Goal: Browse casually

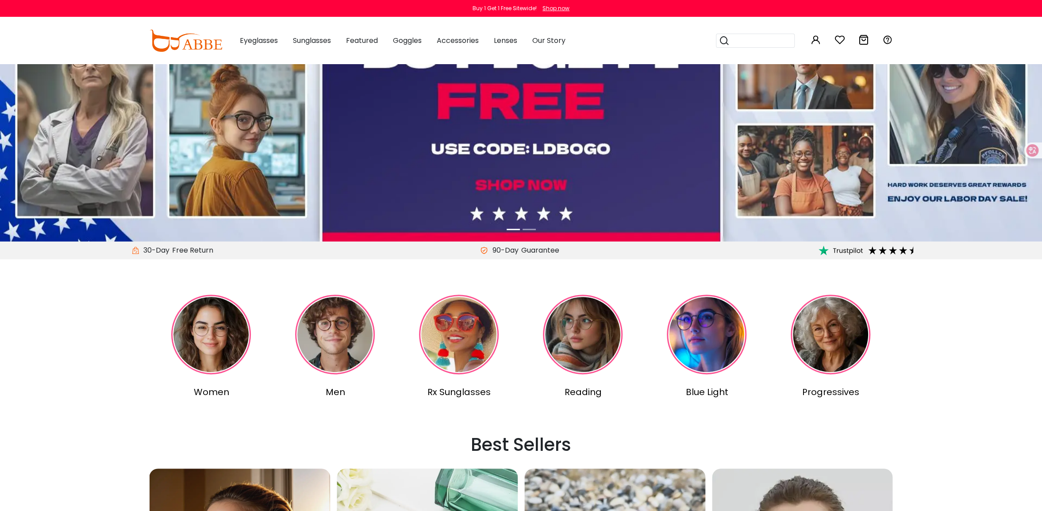
click at [529, 229] on li at bounding box center [529, 229] width 13 height 10
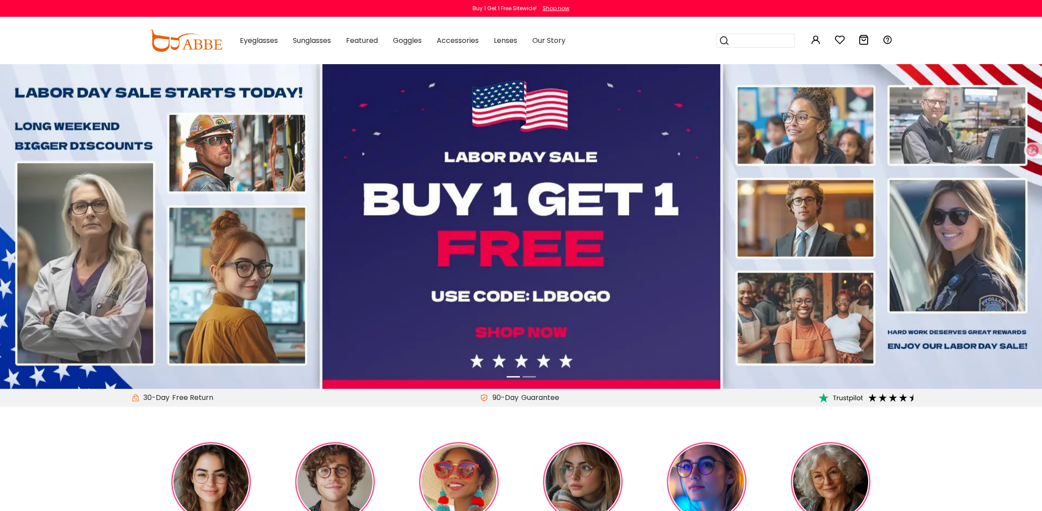
click at [529, 377] on li at bounding box center [529, 377] width 13 height 10
click at [533, 375] on li at bounding box center [529, 377] width 13 height 10
click at [524, 377] on li at bounding box center [529, 377] width 13 height 10
click at [512, 377] on li at bounding box center [513, 377] width 13 height 10
click at [533, 377] on li at bounding box center [529, 377] width 13 height 10
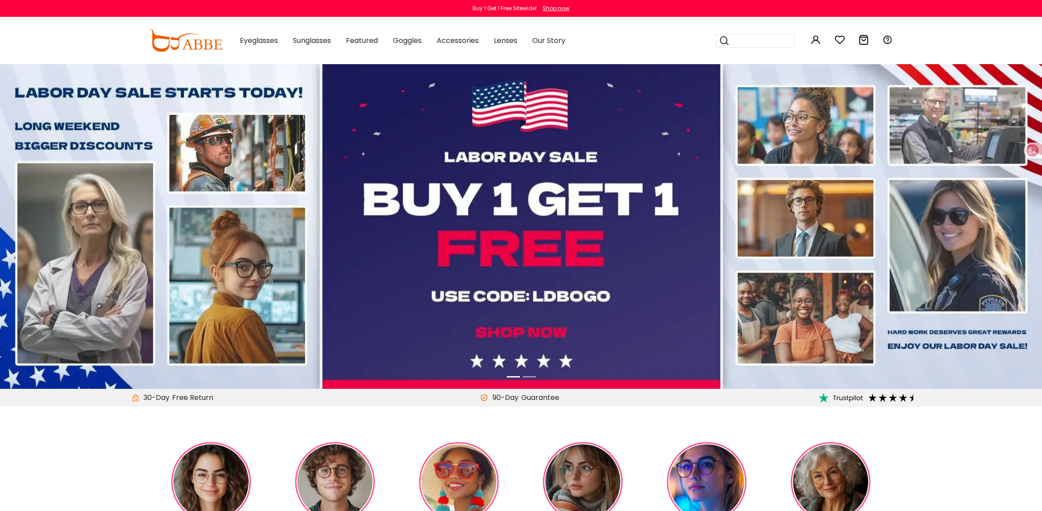
click at [527, 376] on li at bounding box center [529, 377] width 13 height 10
click at [547, 349] on img at bounding box center [521, 226] width 1042 height 326
click at [529, 377] on li at bounding box center [529, 377] width 13 height 10
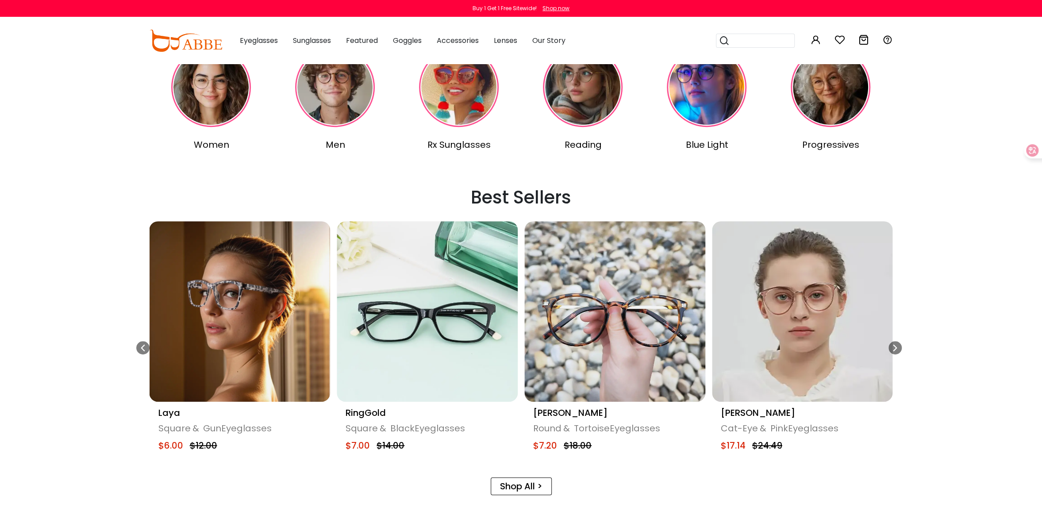
scroll to position [442, 0]
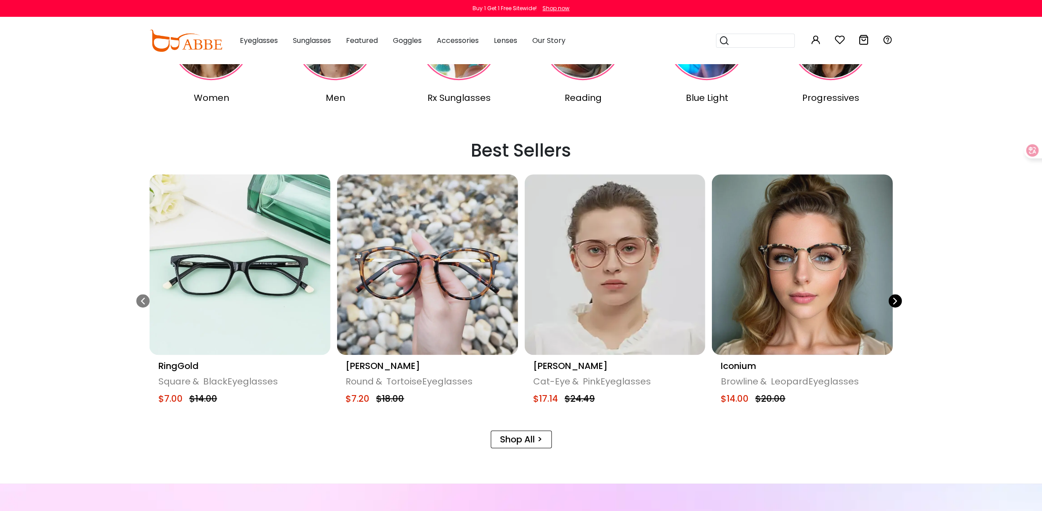
click at [897, 300] on icon "Next slide" at bounding box center [895, 300] width 7 height 13
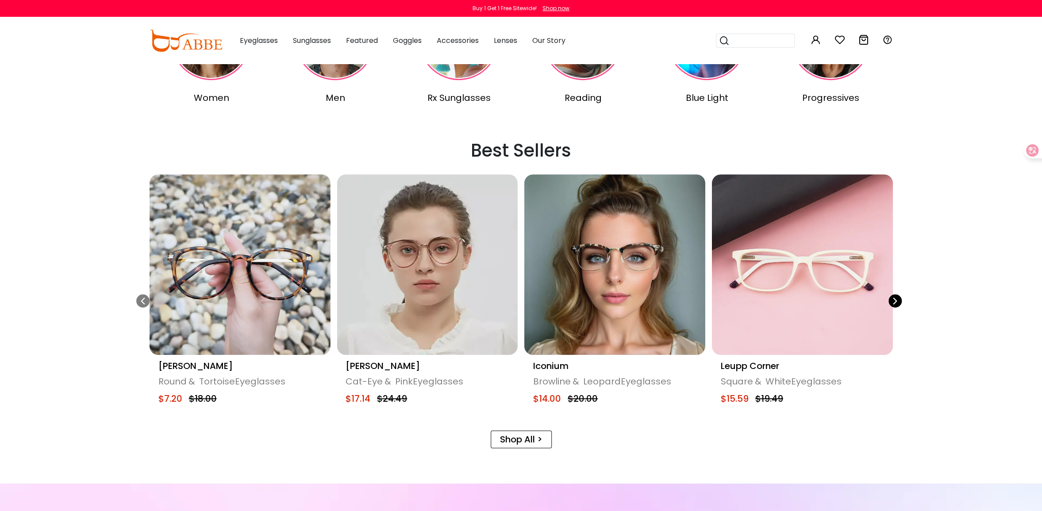
click at [897, 300] on icon "Next slide" at bounding box center [895, 300] width 7 height 13
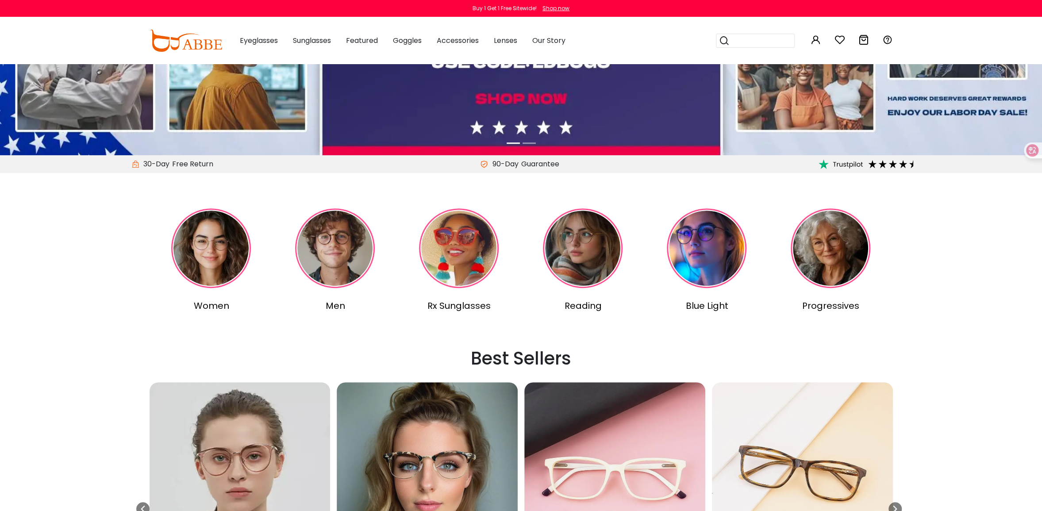
scroll to position [0, 0]
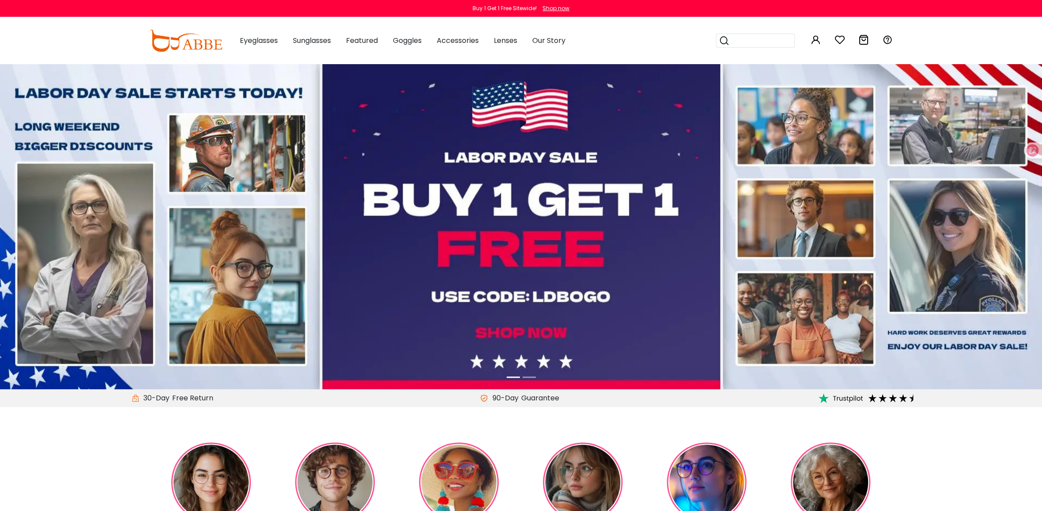
click at [531, 373] on li at bounding box center [529, 377] width 13 height 10
click at [533, 374] on li at bounding box center [529, 377] width 13 height 10
click at [636, 319] on img at bounding box center [521, 227] width 1042 height 326
click at [603, 326] on img at bounding box center [521, 227] width 1042 height 326
click at [531, 375] on li at bounding box center [529, 377] width 13 height 10
